Goal: Check status: Check status

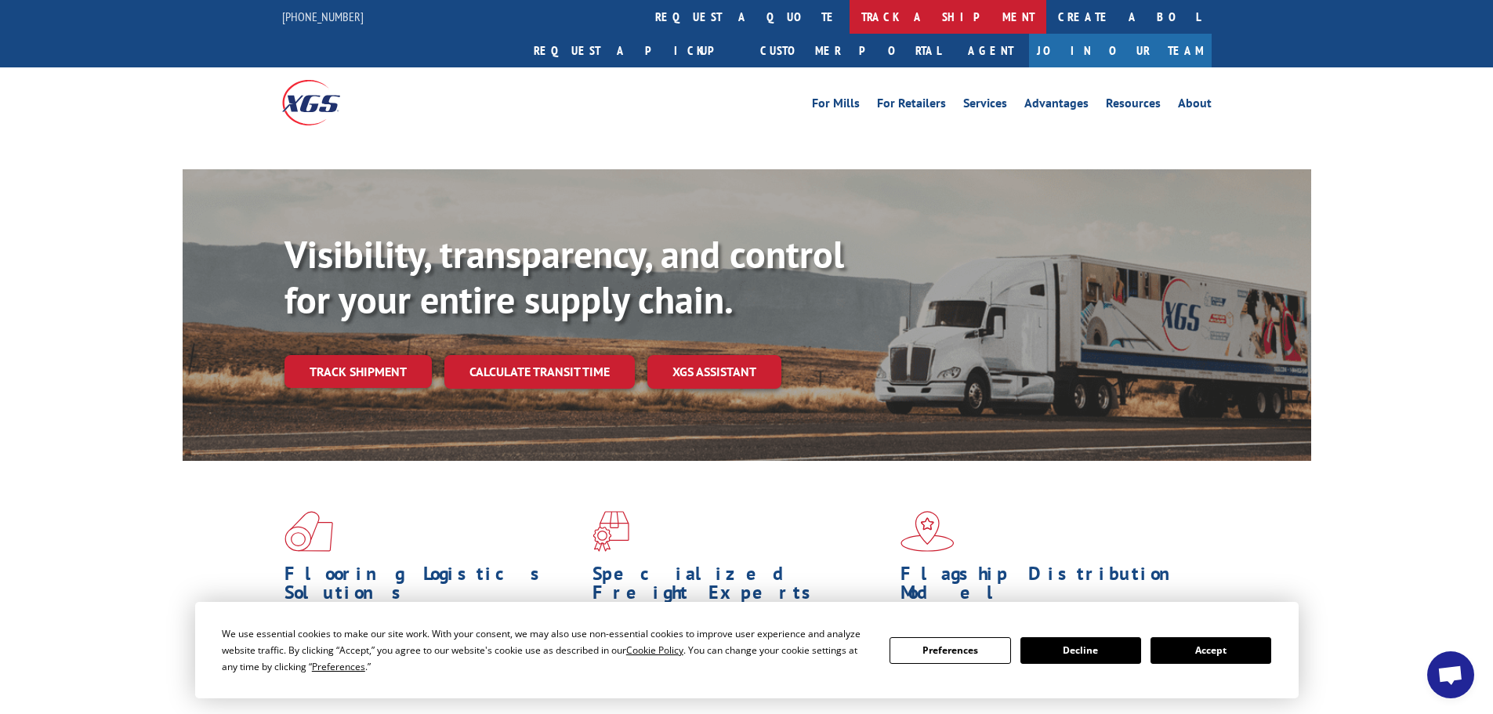
click at [850, 9] on link "track a shipment" at bounding box center [948, 17] width 197 height 34
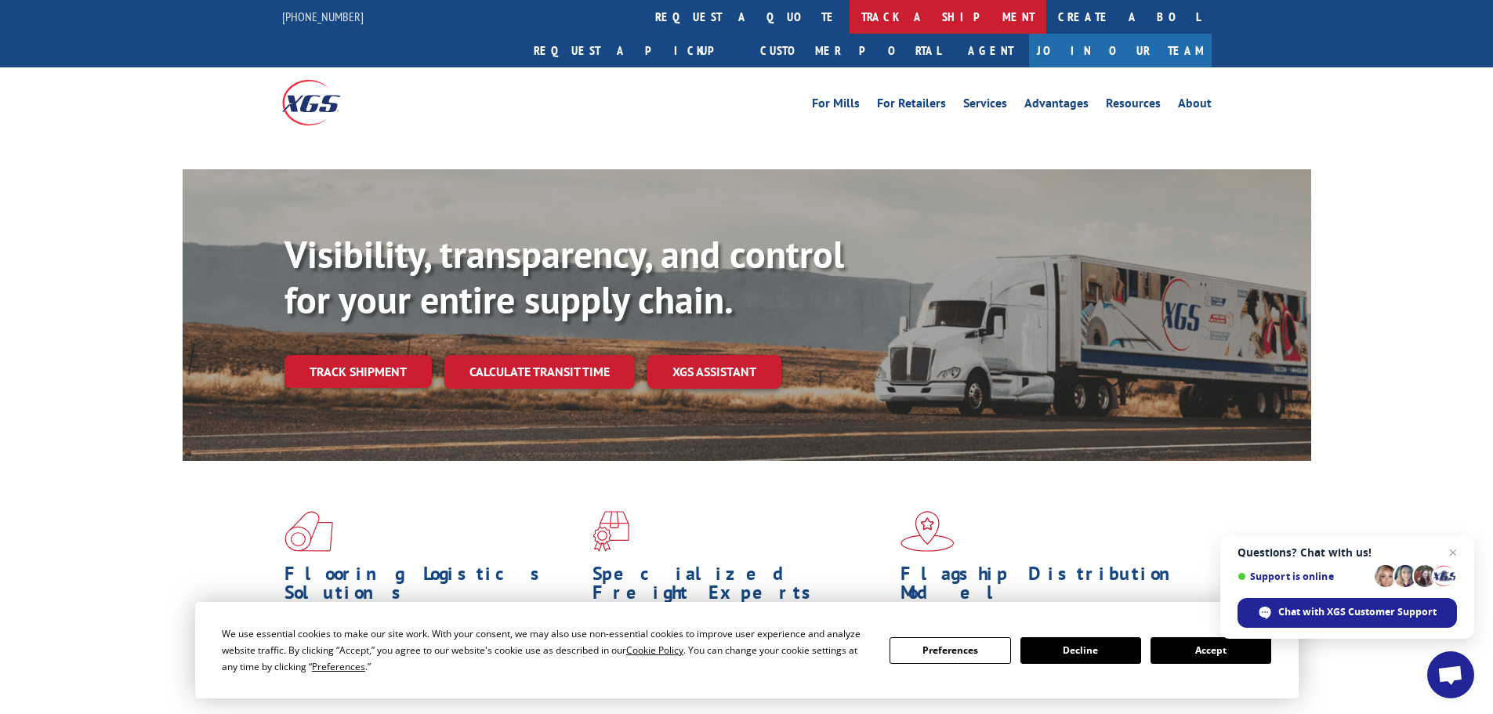
click at [850, 5] on link "track a shipment" at bounding box center [948, 17] width 197 height 34
click at [850, 20] on link "track a shipment" at bounding box center [948, 17] width 197 height 34
click at [1212, 649] on button "Accept" at bounding box center [1211, 650] width 121 height 27
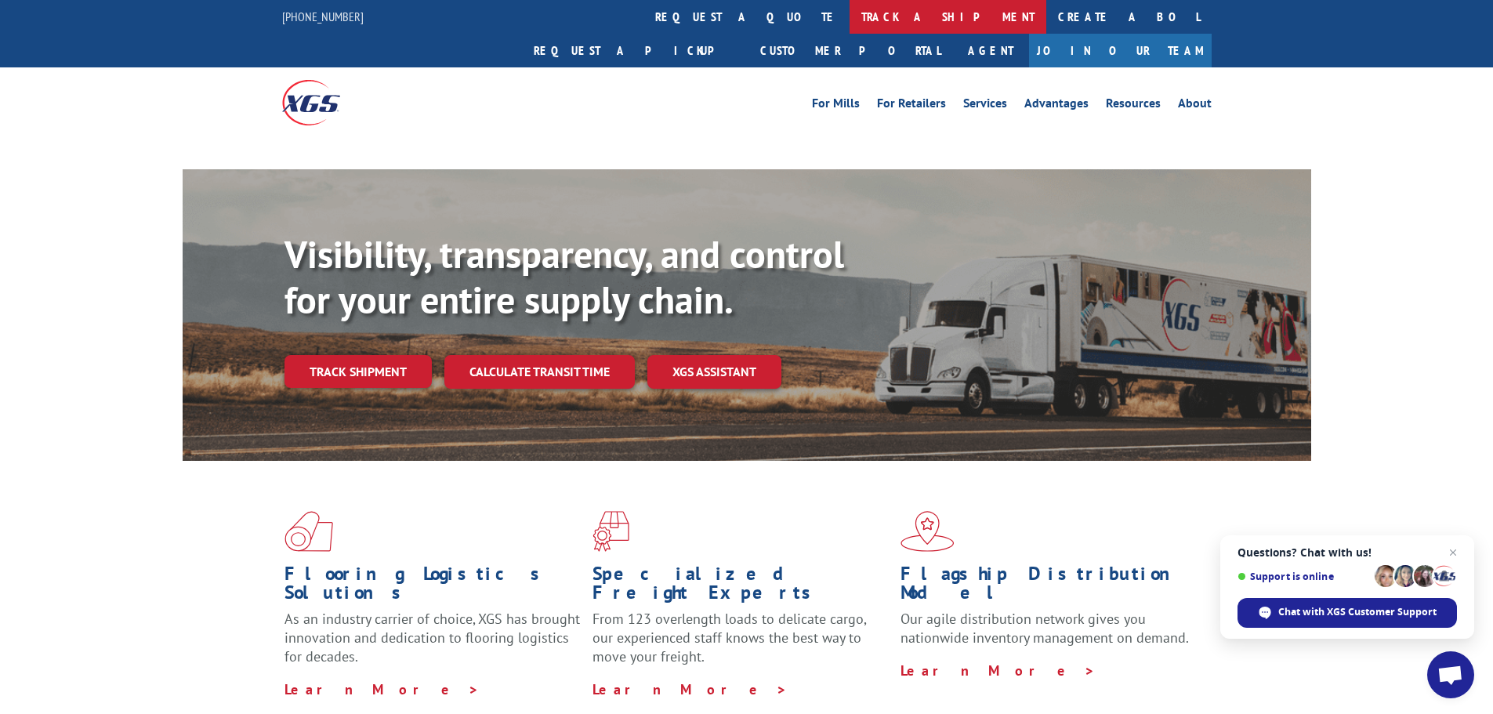
click at [850, 24] on link "track a shipment" at bounding box center [948, 17] width 197 height 34
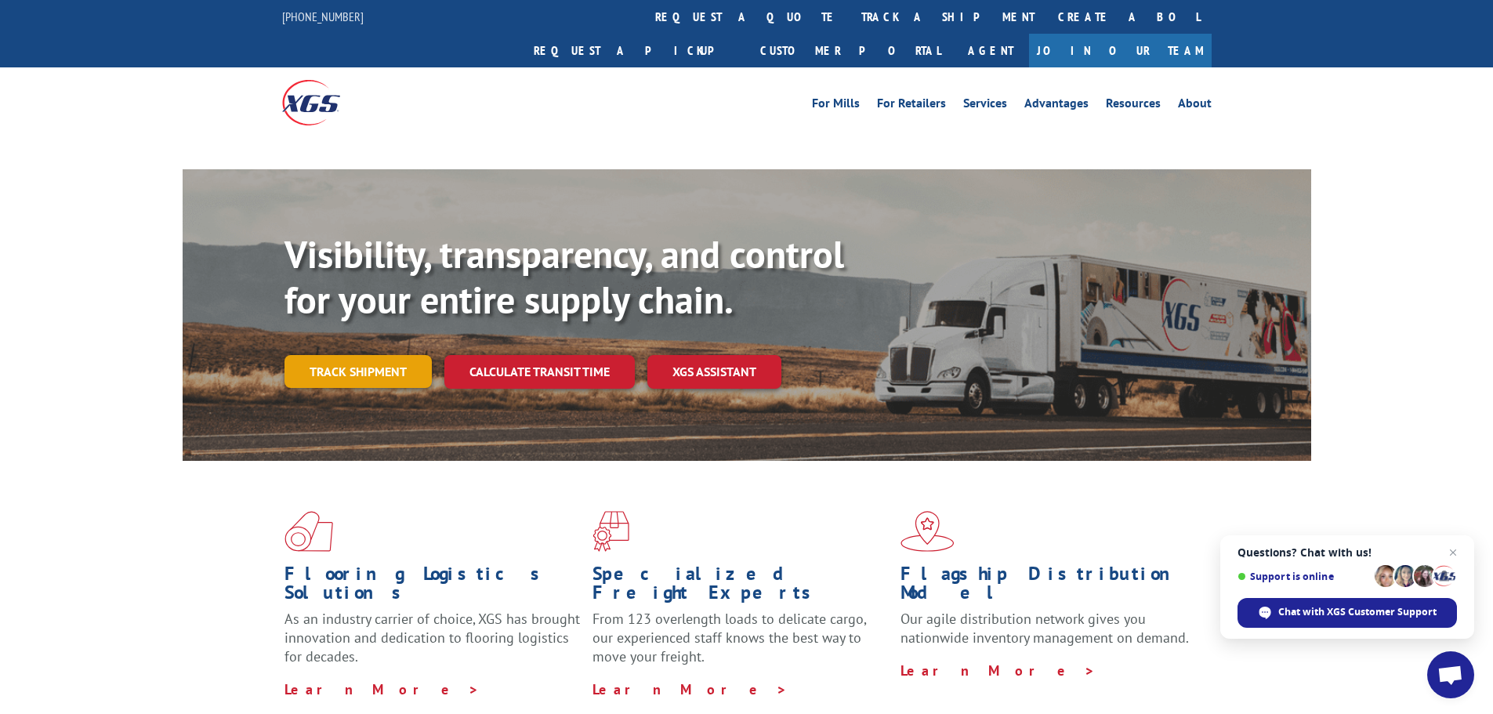
click at [350, 355] on link "Track shipment" at bounding box center [358, 371] width 147 height 33
click at [365, 355] on link "Track shipment" at bounding box center [358, 371] width 147 height 33
click at [357, 355] on link "Track shipment" at bounding box center [358, 371] width 147 height 33
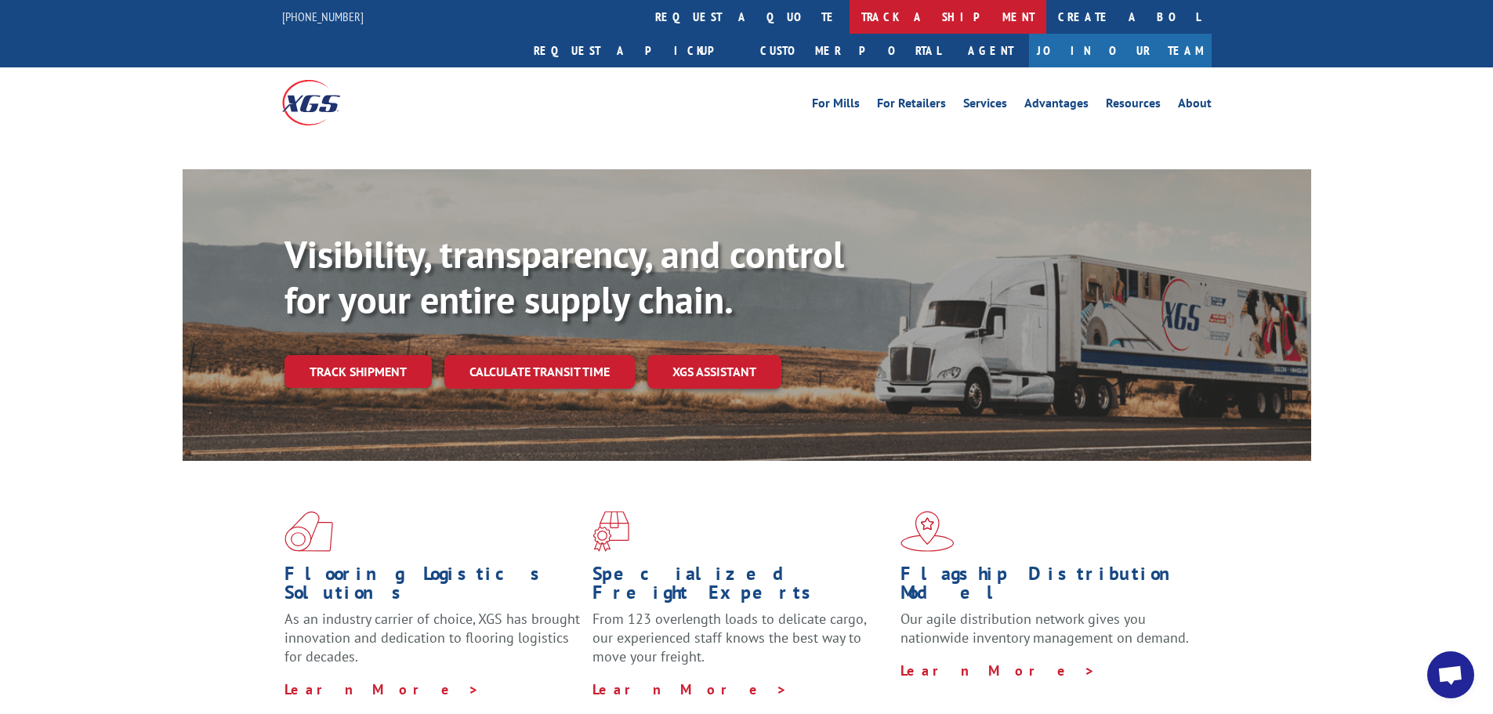
click at [850, 16] on link "track a shipment" at bounding box center [948, 17] width 197 height 34
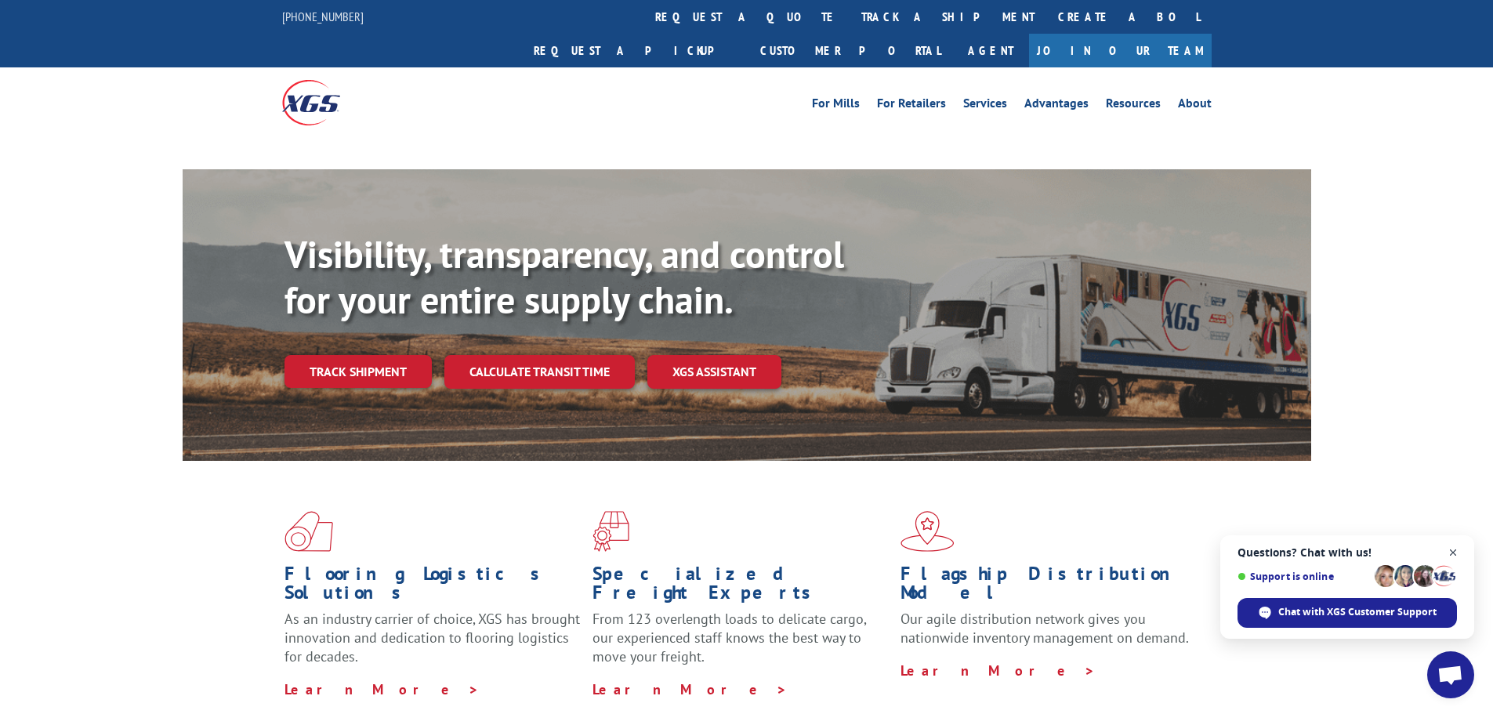
click at [1455, 553] on span "Close chat" at bounding box center [1454, 553] width 20 height 20
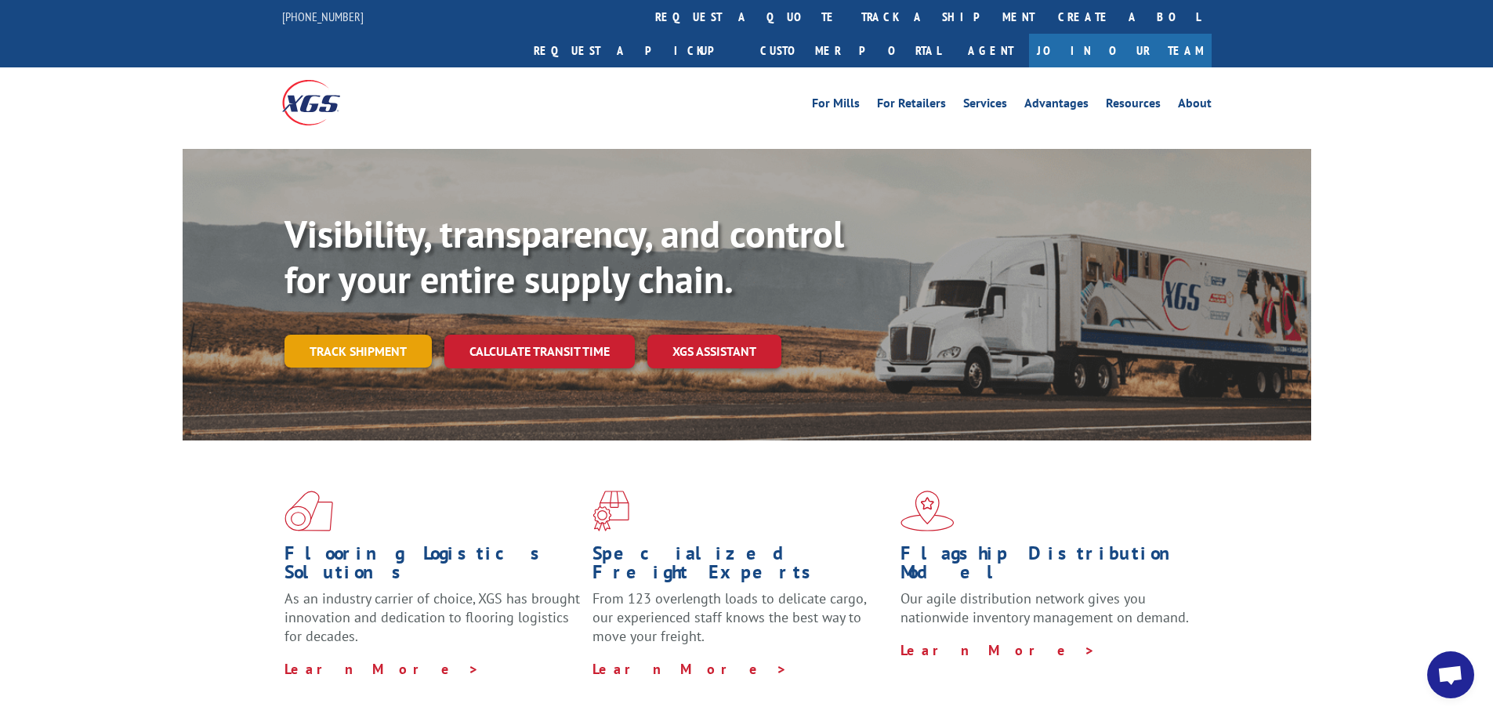
click at [335, 335] on link "Track shipment" at bounding box center [358, 351] width 147 height 33
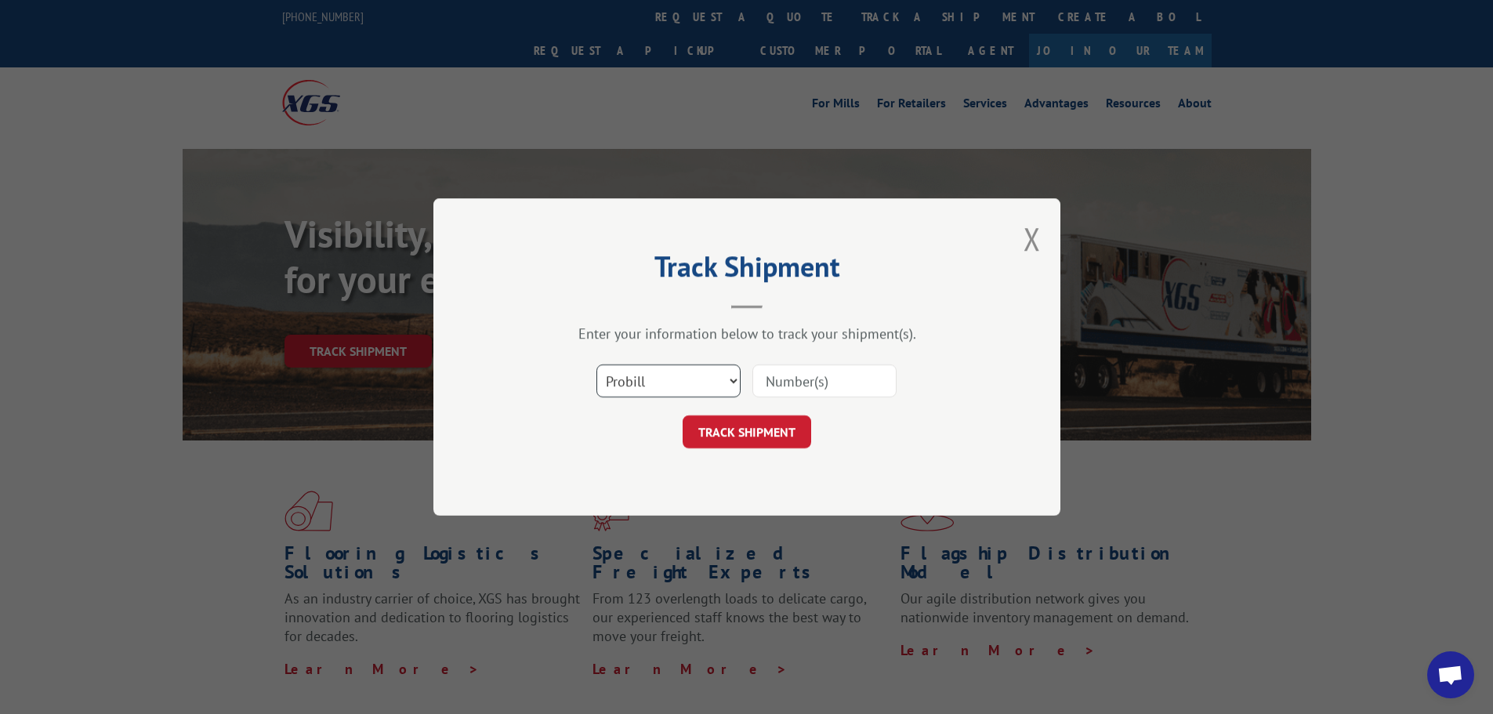
click at [689, 382] on select "Select category... Probill BOL PO" at bounding box center [668, 380] width 144 height 33
select select "po"
click at [596, 364] on select "Select category... Probill BOL PO" at bounding box center [668, 380] width 144 height 33
click at [803, 377] on input at bounding box center [824, 380] width 144 height 33
type input "59521872"
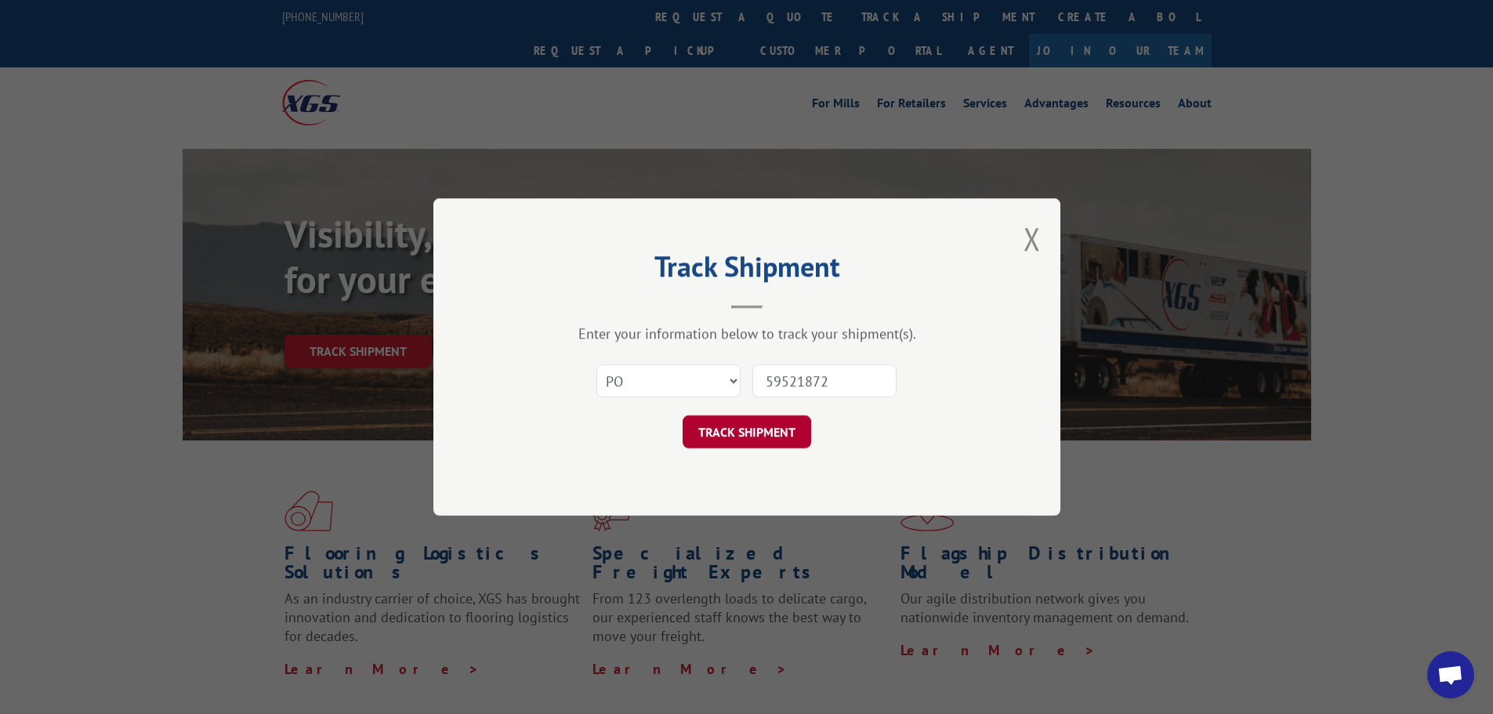
click at [764, 424] on button "TRACK SHIPMENT" at bounding box center [747, 431] width 129 height 33
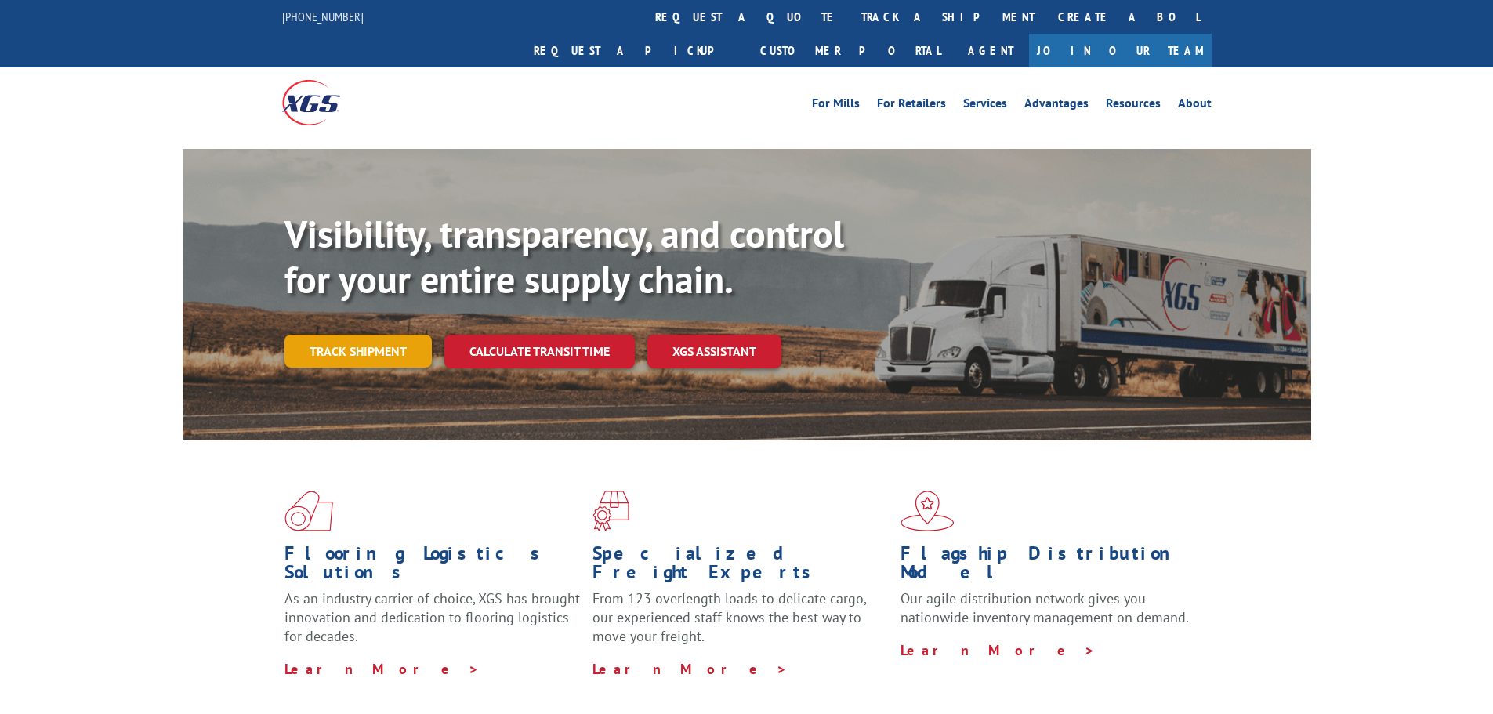
click at [337, 335] on link "Track shipment" at bounding box center [358, 351] width 147 height 33
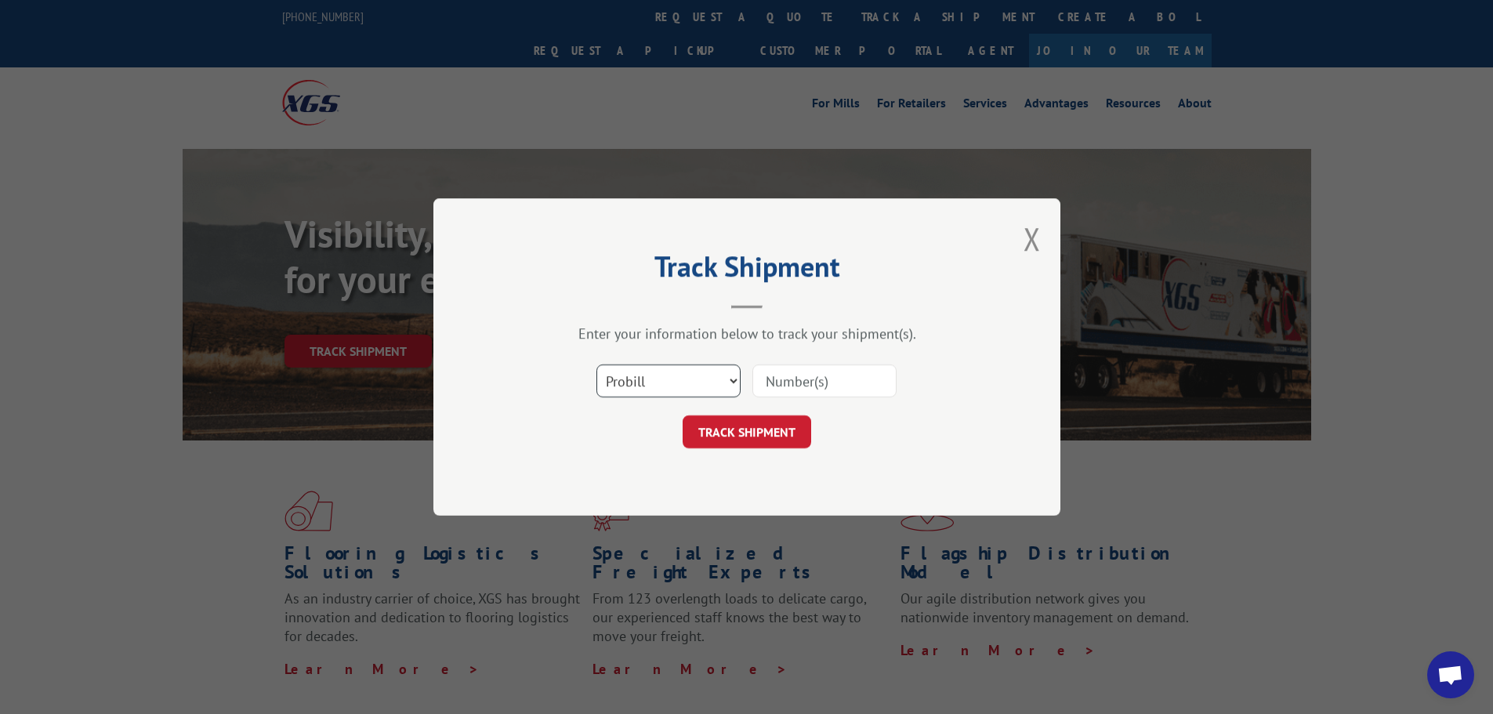
click at [643, 375] on select "Select category... Probill BOL PO" at bounding box center [668, 380] width 144 height 33
select select "po"
click at [596, 364] on select "Select category... Probill BOL PO" at bounding box center [668, 380] width 144 height 33
click at [828, 375] on input at bounding box center [824, 380] width 144 height 33
type input "59521871"
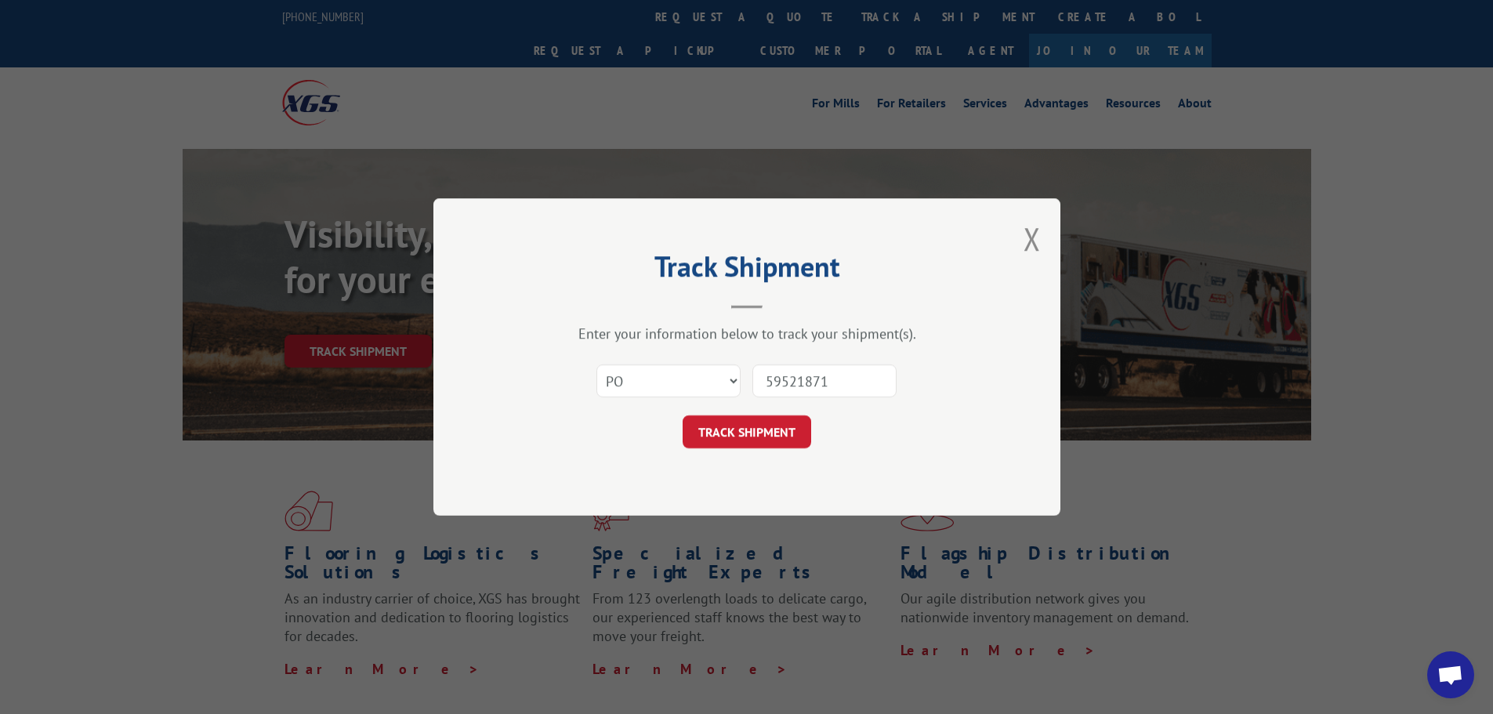
click button "TRACK SHIPMENT" at bounding box center [747, 431] width 129 height 33
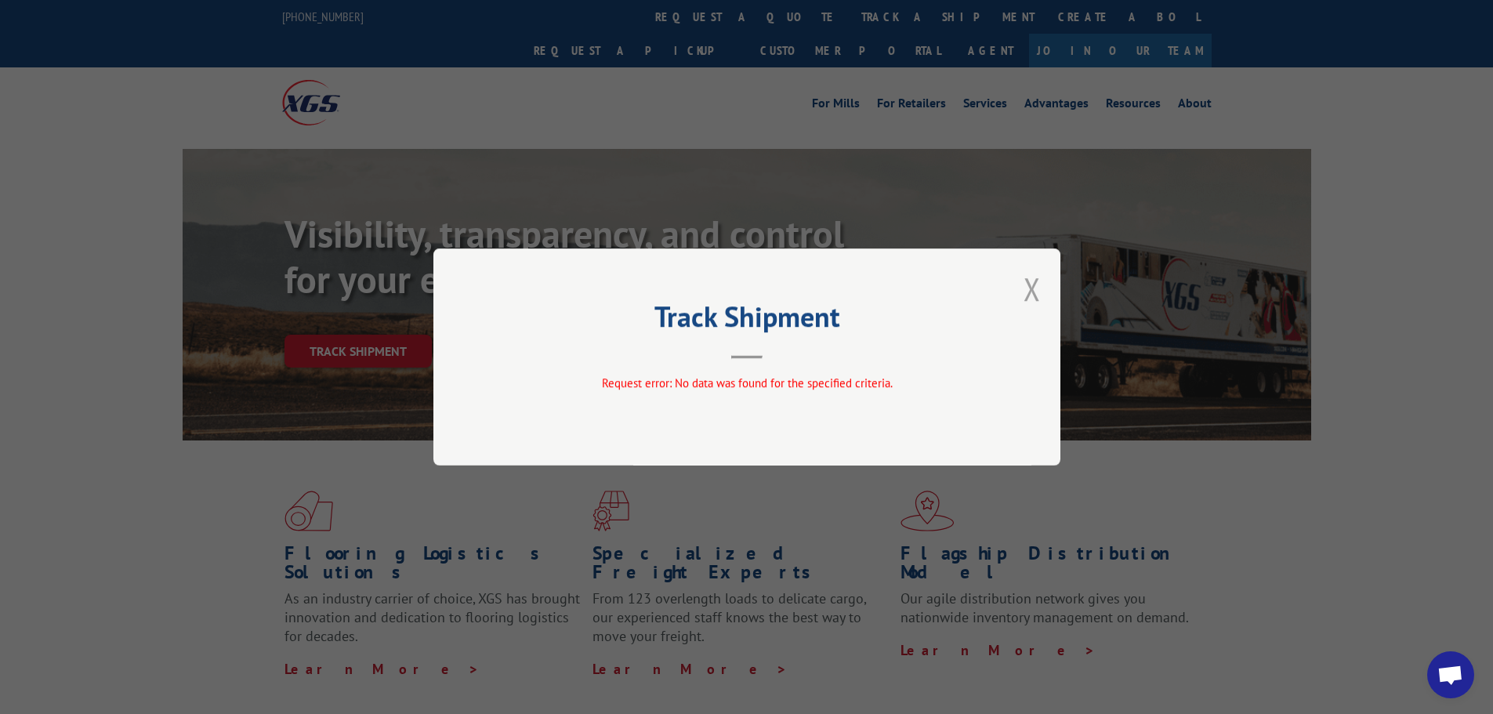
click at [1038, 285] on button "Close modal" at bounding box center [1032, 289] width 17 height 42
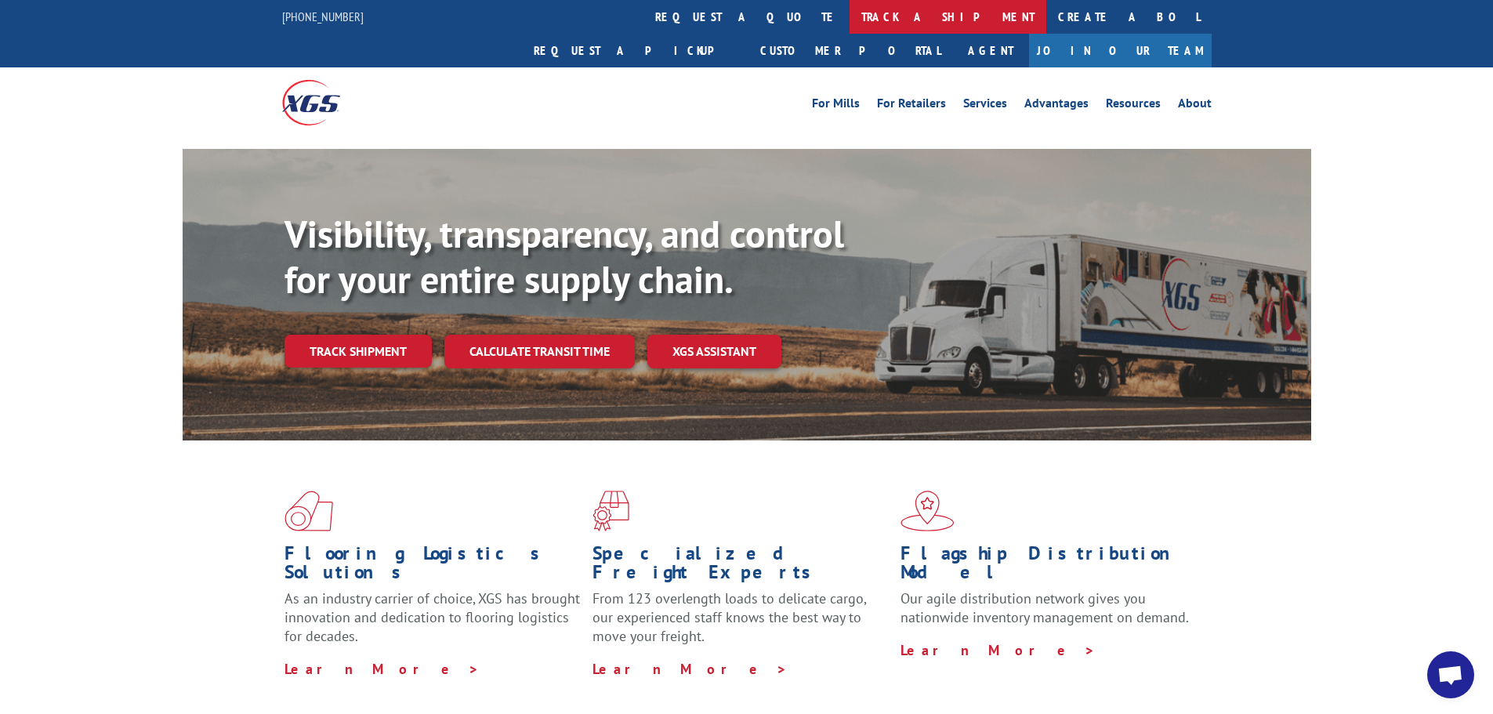
click at [850, 16] on link "track a shipment" at bounding box center [948, 17] width 197 height 34
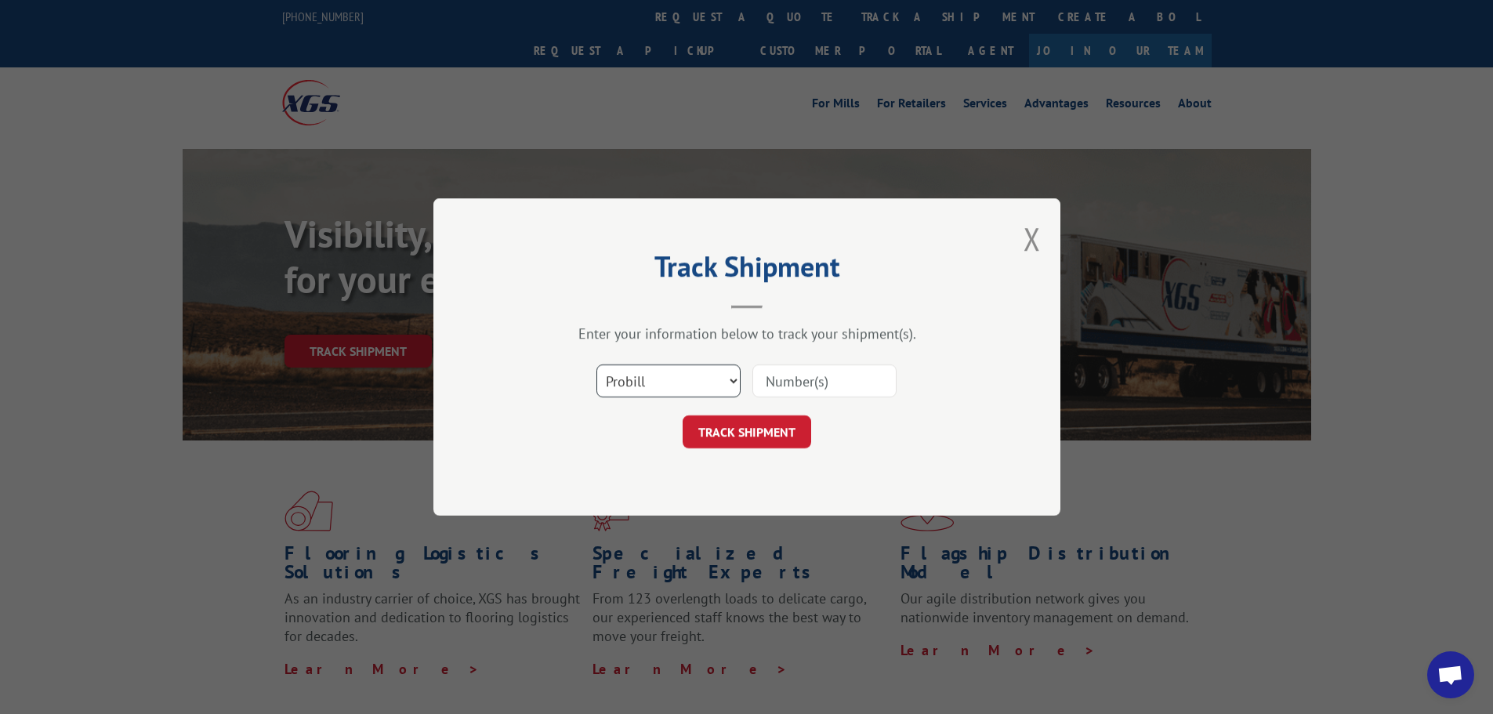
click at [650, 382] on select "Select category... Probill BOL PO" at bounding box center [668, 380] width 144 height 33
select select "po"
click at [596, 364] on select "Select category... Probill BOL PO" at bounding box center [668, 380] width 144 height 33
click at [812, 386] on input at bounding box center [824, 380] width 144 height 33
type input "59521871"
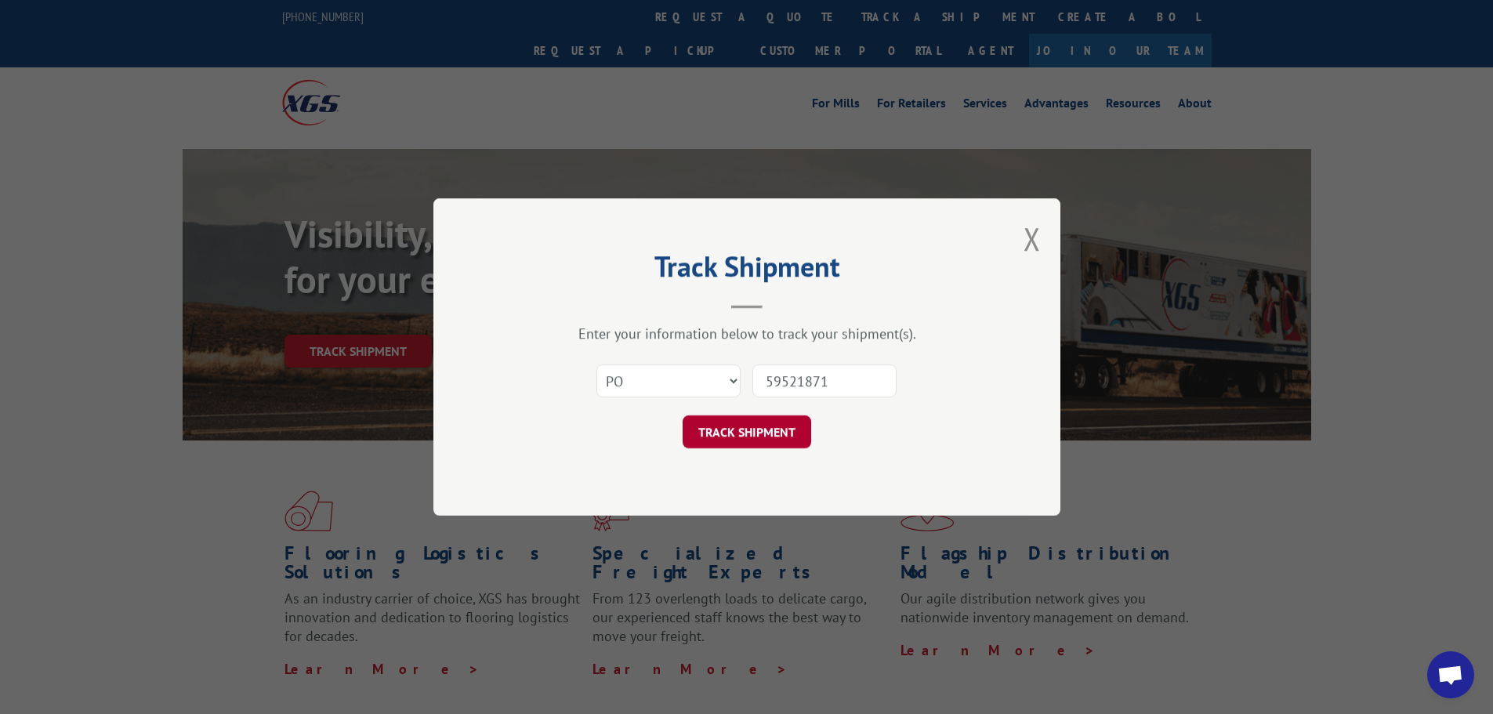
click at [739, 427] on button "TRACK SHIPMENT" at bounding box center [747, 431] width 129 height 33
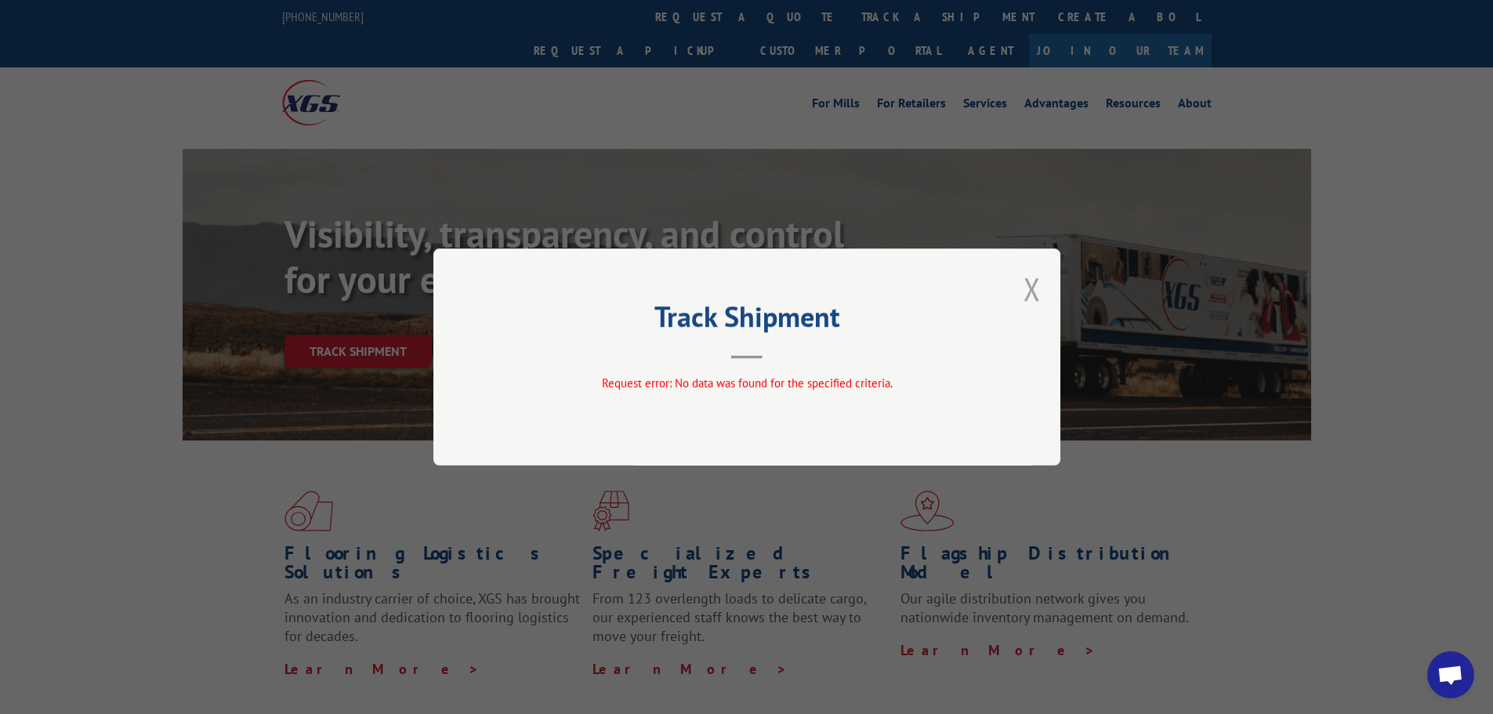
click at [1035, 288] on button "Close modal" at bounding box center [1032, 289] width 17 height 42
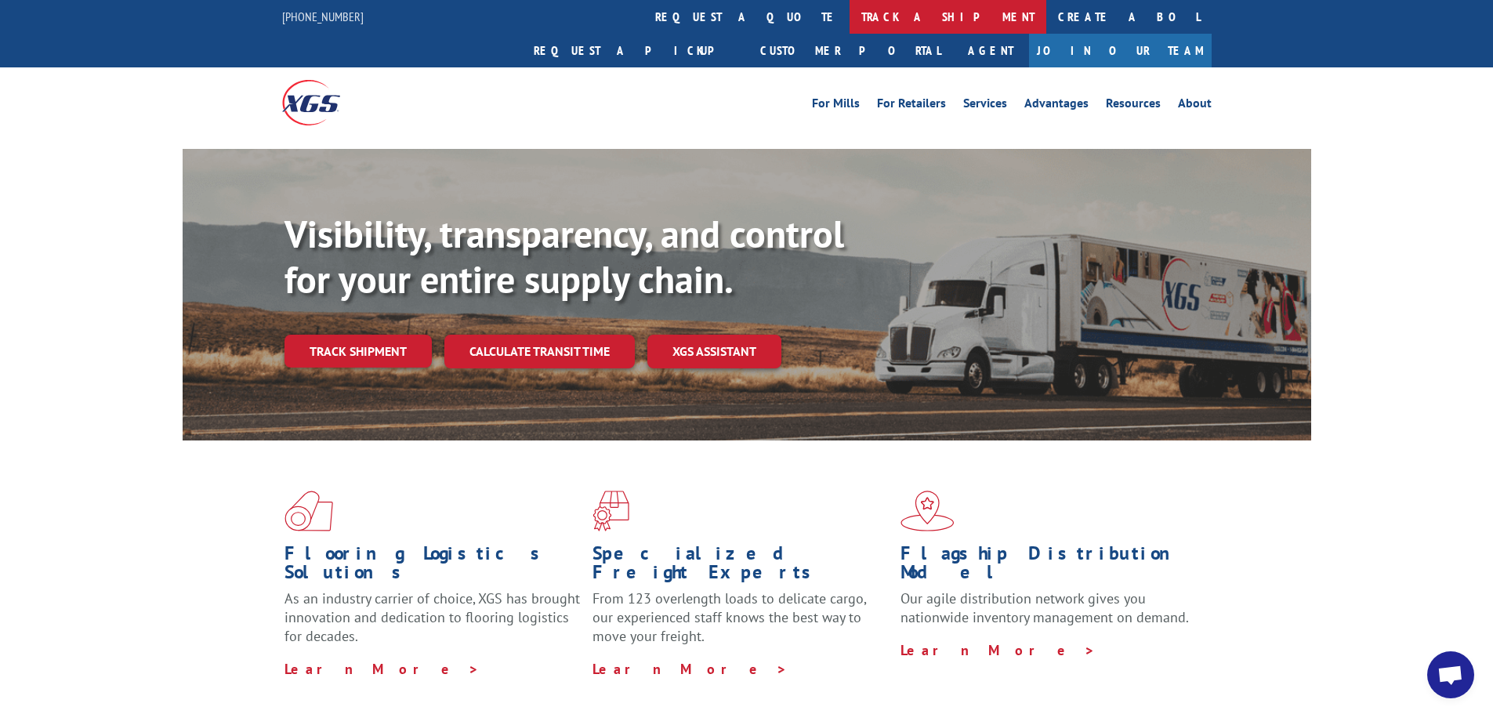
click at [850, 20] on link "track a shipment" at bounding box center [948, 17] width 197 height 34
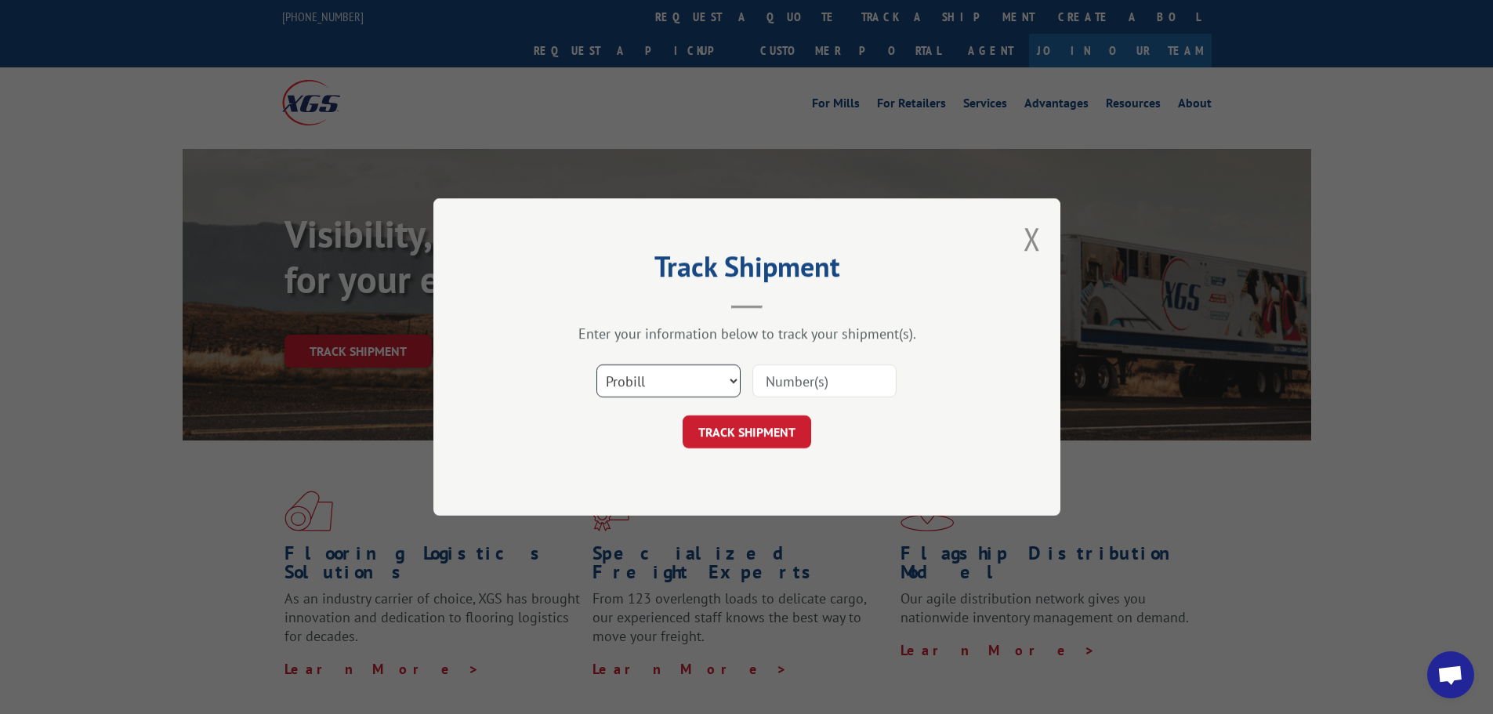
click at [700, 378] on select "Select category... Probill BOL PO" at bounding box center [668, 380] width 144 height 33
click at [828, 361] on div "Select category... Probill BOL PO" at bounding box center [747, 381] width 470 height 52
click at [822, 385] on input at bounding box center [824, 380] width 144 height 33
paste input "17260138"
type input "17260138"
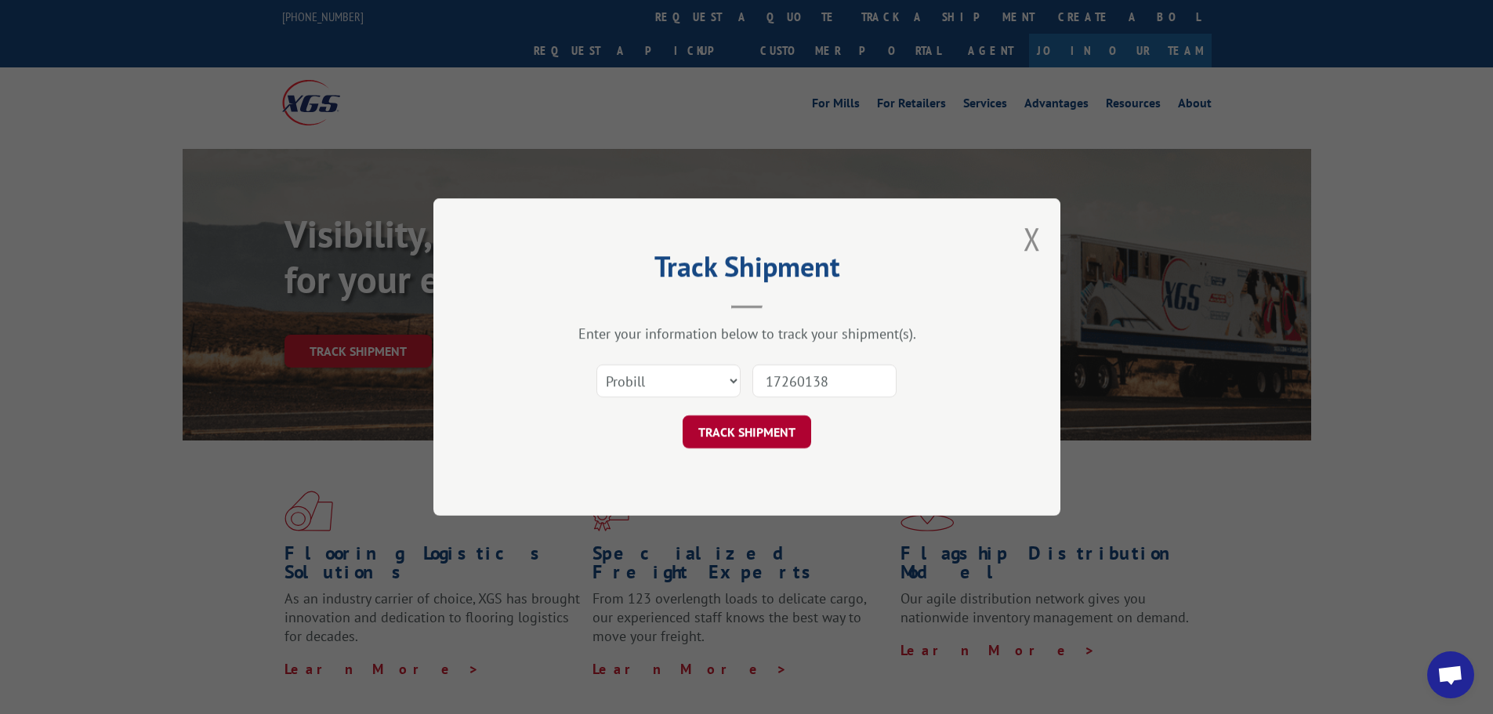
click at [759, 428] on button "TRACK SHIPMENT" at bounding box center [747, 431] width 129 height 33
